Goal: Find specific page/section: Find specific page/section

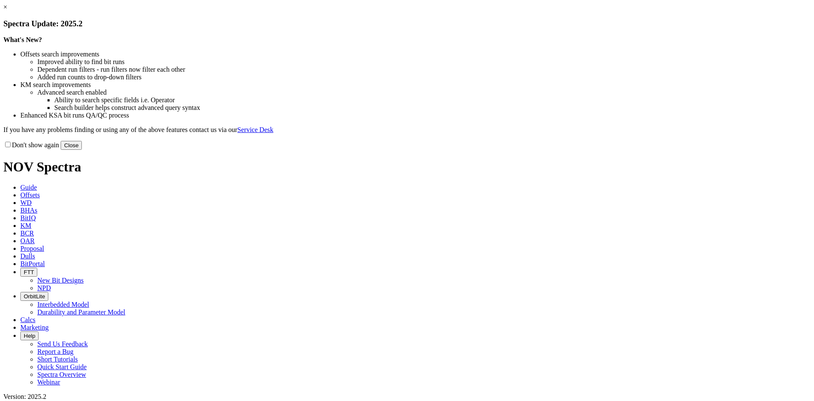
drag, startPoint x: 590, startPoint y: 64, endPoint x: 586, endPoint y: 61, distance: 5.1
click at [7, 11] on link "×" at bounding box center [5, 6] width 4 height 7
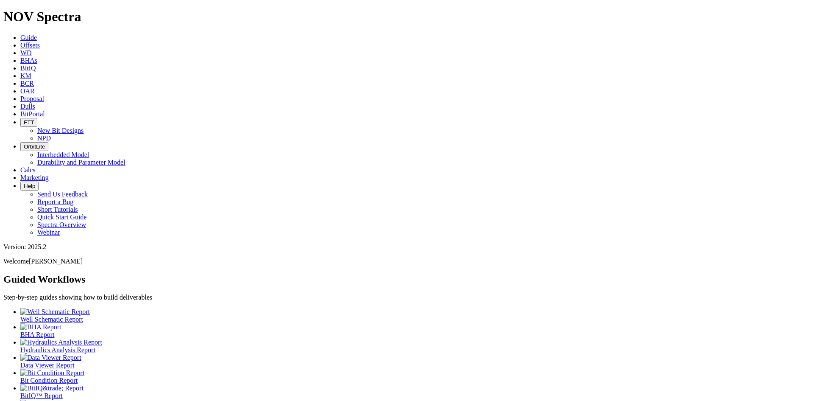
drag, startPoint x: 355, startPoint y: 9, endPoint x: 373, endPoint y: 14, distance: 18.3
click at [35, 103] on link "Dulls" at bounding box center [27, 106] width 15 height 7
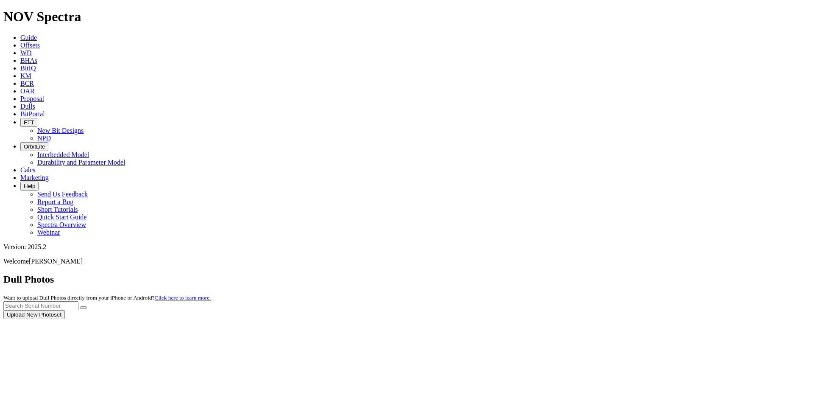
click at [625, 319] on div at bounding box center [407, 319] width 808 height 0
click at [626, 319] on div at bounding box center [407, 319] width 808 height 0
click at [78, 301] on input "text" at bounding box center [40, 305] width 75 height 9
type input "a"
type input "A318295"
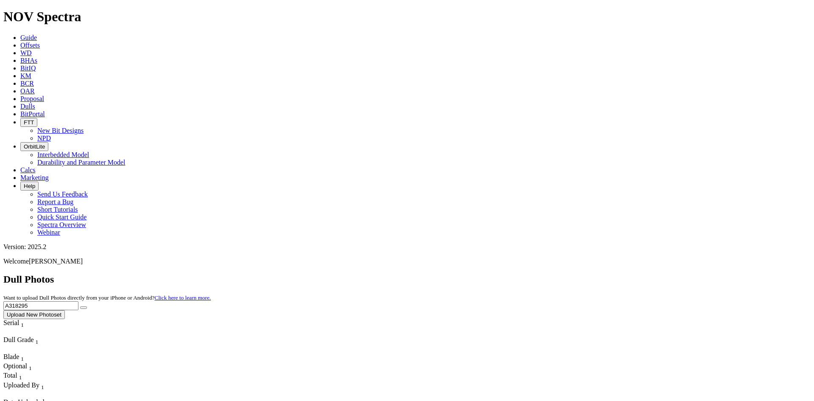
click at [80, 306] on button "submit" at bounding box center [83, 307] width 7 height 3
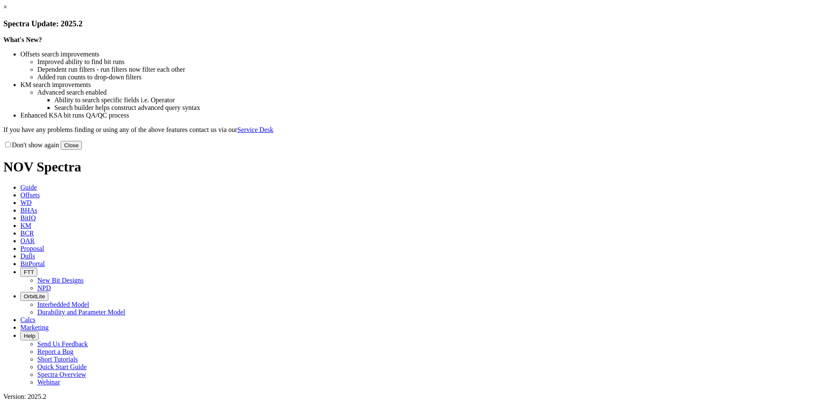
click at [7, 11] on link "×" at bounding box center [5, 6] width 4 height 7
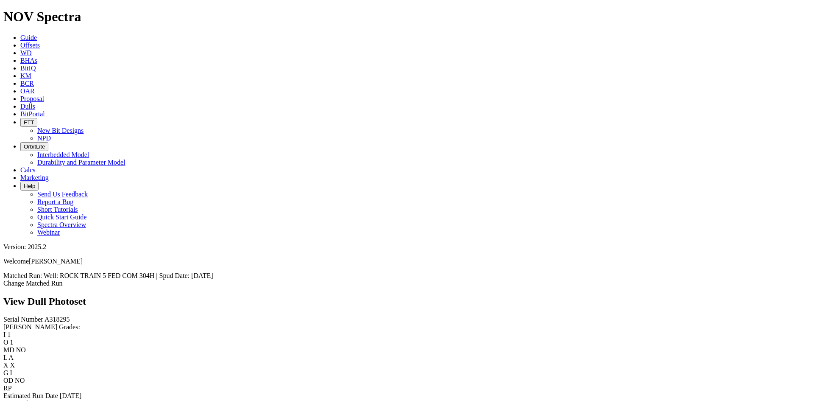
scroll to position [424, 0]
